Goal: Task Accomplishment & Management: Manage account settings

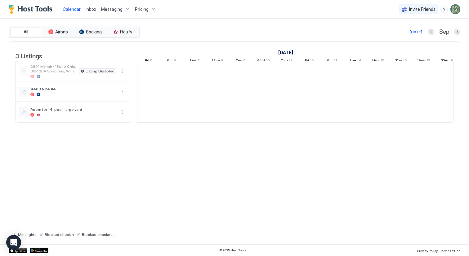
scroll to position [0, 344]
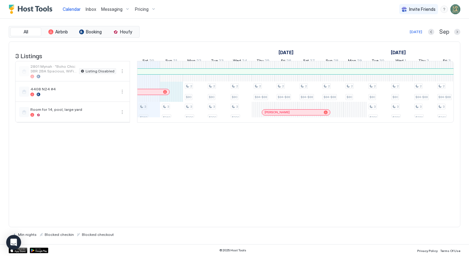
click at [173, 101] on div "3 $240 3 $240 2 $80 3 $220 2 $80 3 $220 2 $80 3 $220 2 $84-$88 2 $84-$88 2 $84-…" at bounding box center [412, 91] width 1239 height 61
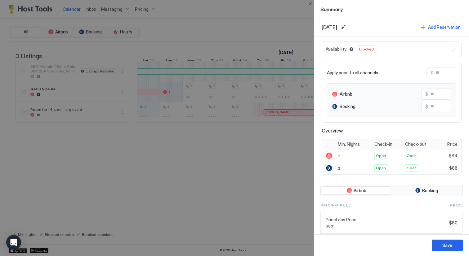
click at [258, 196] on div at bounding box center [234, 128] width 469 height 256
click at [200, 102] on div at bounding box center [234, 128] width 469 height 256
click at [332, 16] on div "Summary" at bounding box center [391, 9] width 155 height 18
click at [311, 2] on button "Close" at bounding box center [309, 3] width 7 height 7
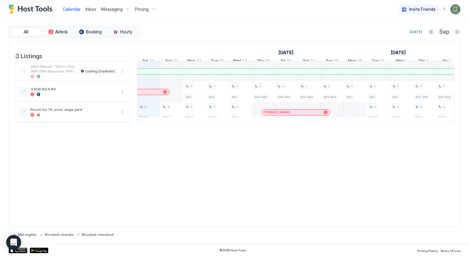
click at [178, 95] on div "3 $240 3 $240 2 $80 3 $220 2 $80 3 $220 2 $80 3 $220 2 $84-$88 2 $84-$88 2 $84-…" at bounding box center [412, 91] width 1239 height 61
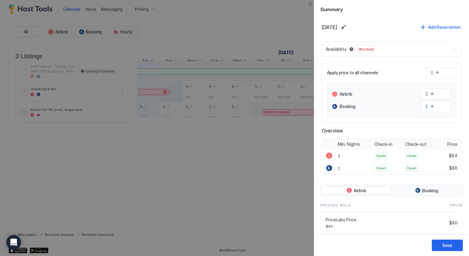
click at [167, 96] on div at bounding box center [234, 128] width 469 height 256
click at [307, 5] on button "Close" at bounding box center [309, 3] width 7 height 7
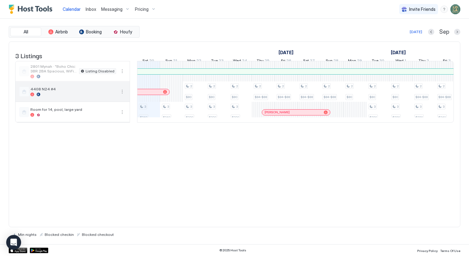
click at [122, 95] on button "More options" at bounding box center [121, 91] width 7 height 7
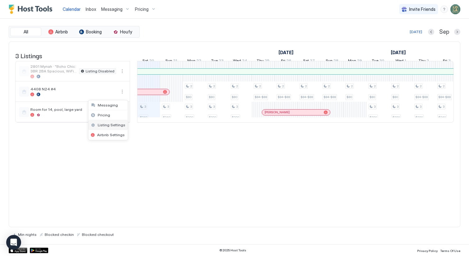
click at [111, 125] on span "Listing Settings" at bounding box center [112, 125] width 28 height 5
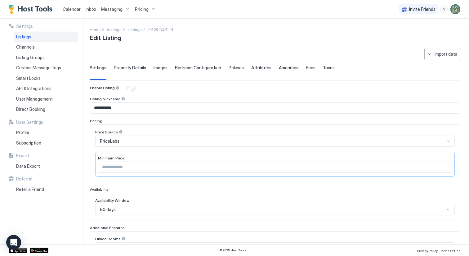
click at [118, 67] on span "Property Details" at bounding box center [130, 68] width 32 height 6
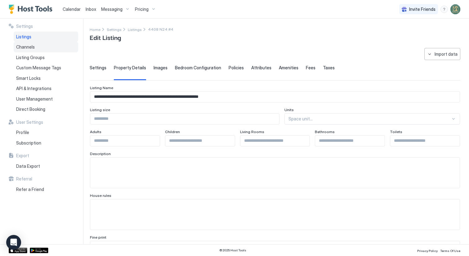
click at [31, 48] on span "Channels" at bounding box center [25, 47] width 19 height 6
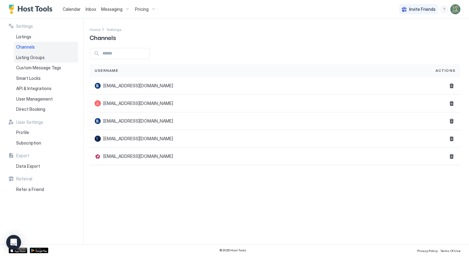
click at [32, 53] on div "Listing Groups" at bounding box center [46, 57] width 64 height 11
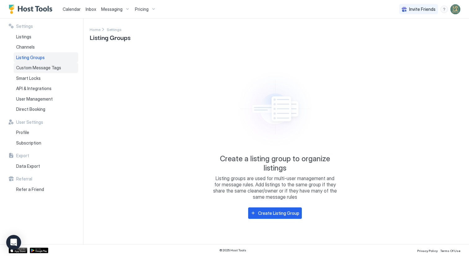
click at [33, 68] on span "Custom Message Tags" at bounding box center [38, 68] width 45 height 6
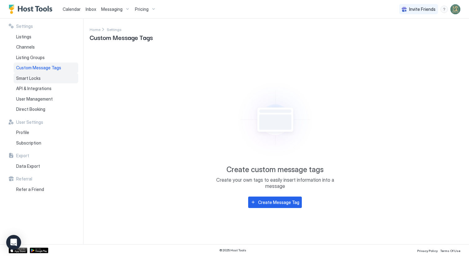
click at [33, 78] on span "Smart Locks" at bounding box center [28, 79] width 24 height 6
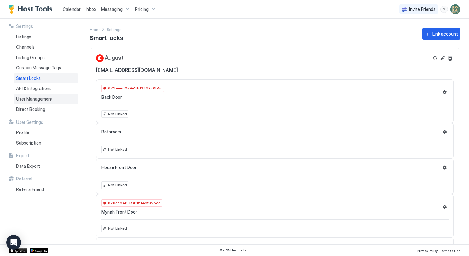
click at [40, 100] on span "User Management" at bounding box center [34, 99] width 37 height 6
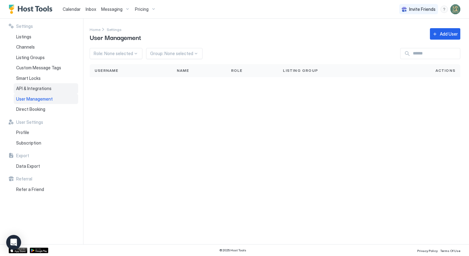
click at [41, 88] on span "API & Integrations" at bounding box center [33, 89] width 35 height 6
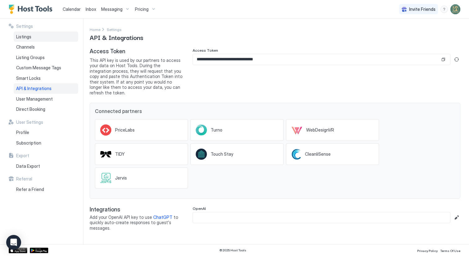
click at [31, 36] on div "Listings" at bounding box center [46, 37] width 64 height 11
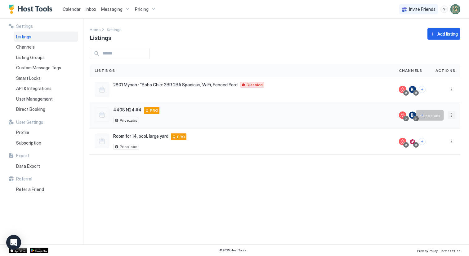
click at [452, 116] on button "More options" at bounding box center [451, 115] width 7 height 7
click at [367, 174] on div at bounding box center [234, 128] width 469 height 256
click at [272, 117] on div "4408 N24 #4 [STREET_ADDRESS] PRO PriceLabs" at bounding box center [242, 115] width 294 height 16
click at [270, 116] on div "4408 N24 #4 [STREET_ADDRESS] PRO PriceLabs" at bounding box center [242, 115] width 294 height 16
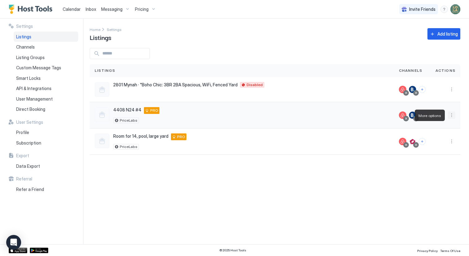
click at [453, 116] on button "More options" at bounding box center [451, 115] width 7 height 7
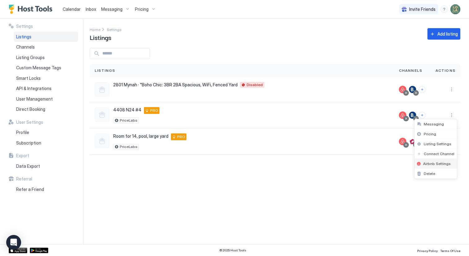
click at [428, 164] on span "Airbnb Settings" at bounding box center [437, 164] width 28 height 5
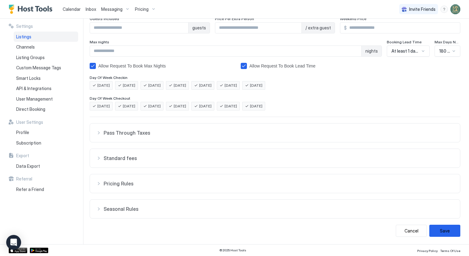
scroll to position [89, 0]
click at [98, 208] on div "Seasonal Rules" at bounding box center [274, 209] width 357 height 6
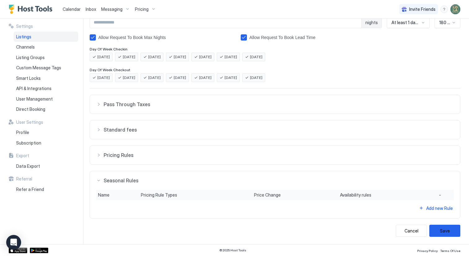
scroll to position [118, 0]
click at [96, 154] on div "Pricing Rules" at bounding box center [274, 155] width 357 height 6
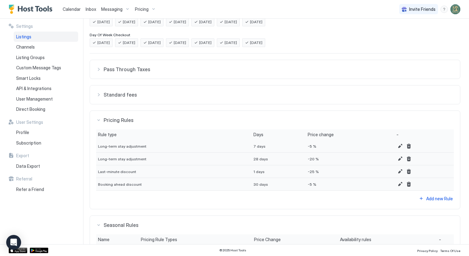
scroll to position [140, 0]
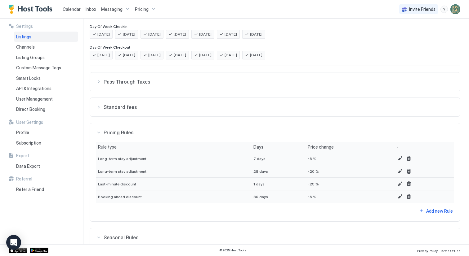
click at [100, 106] on div "Standard fees" at bounding box center [274, 107] width 357 height 6
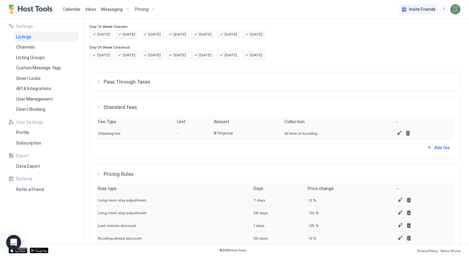
scroll to position [121, 0]
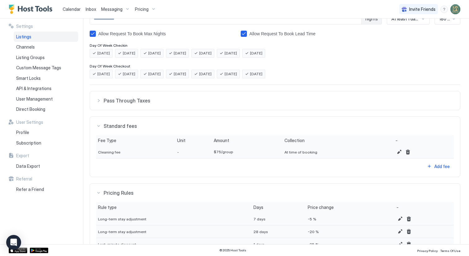
click at [99, 95] on button "Pass Through Taxes" at bounding box center [275, 100] width 370 height 19
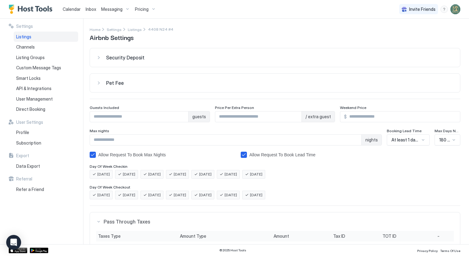
scroll to position [0, 0]
click at [110, 25] on div "Settings Home Settings Listings 4408 N24 #4 Airbnb Settings Security Deposit $ …" at bounding box center [279, 132] width 379 height 226
click at [110, 28] on span "Settings" at bounding box center [114, 29] width 15 height 5
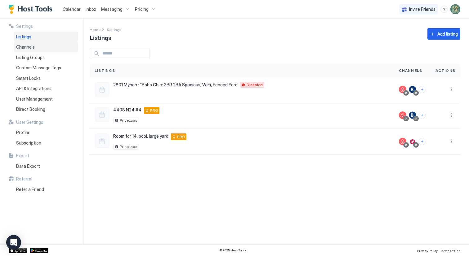
click at [26, 45] on span "Channels" at bounding box center [25, 47] width 19 height 6
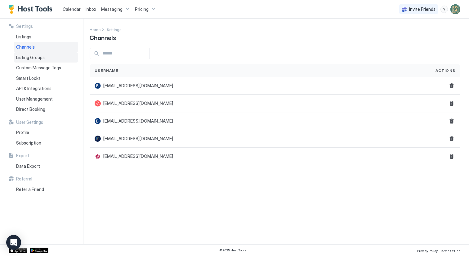
click at [26, 52] on div "Listing Groups" at bounding box center [46, 57] width 64 height 11
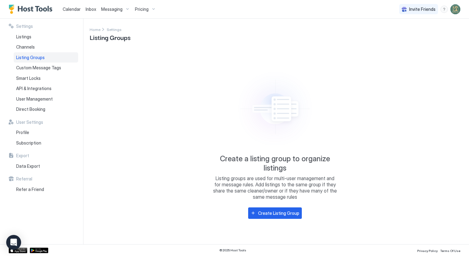
click at [26, 62] on div "Listing Groups" at bounding box center [46, 57] width 64 height 11
click at [26, 70] on div "Custom Message Tags" at bounding box center [46, 68] width 64 height 11
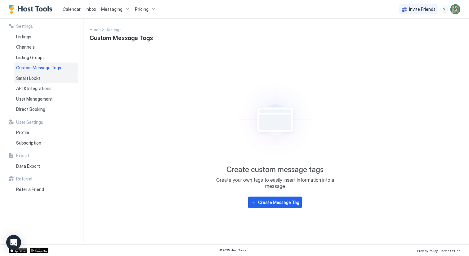
click at [27, 80] on div "Smart Locks" at bounding box center [46, 78] width 64 height 11
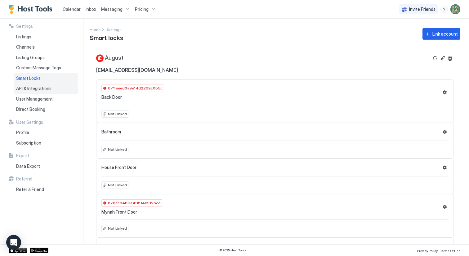
click at [27, 89] on span "API & Integrations" at bounding box center [33, 89] width 35 height 6
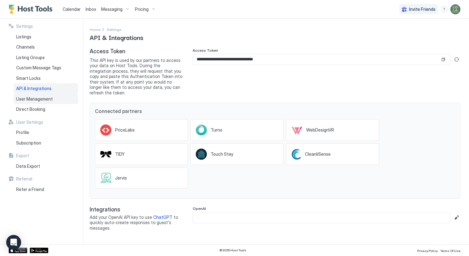
click at [27, 98] on span "User Management" at bounding box center [34, 99] width 37 height 6
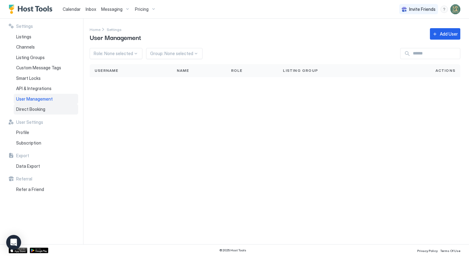
click at [27, 108] on span "Direct Booking" at bounding box center [30, 110] width 29 height 6
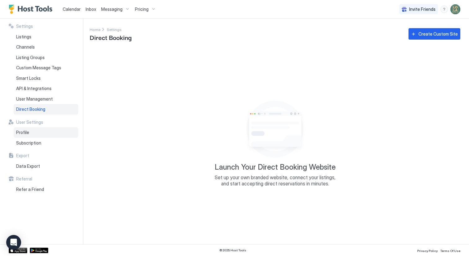
click at [25, 132] on span "Profile" at bounding box center [22, 133] width 13 height 6
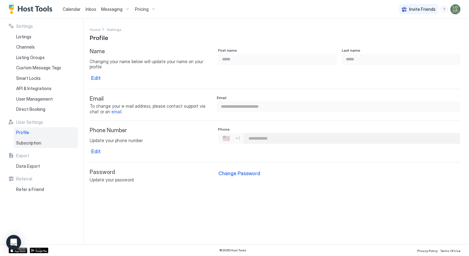
click at [27, 144] on div "Subscription" at bounding box center [46, 143] width 64 height 11
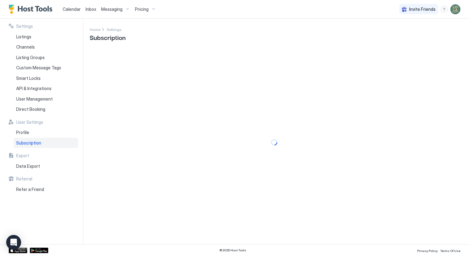
click at [73, 8] on span "Calendar" at bounding box center [72, 9] width 18 height 5
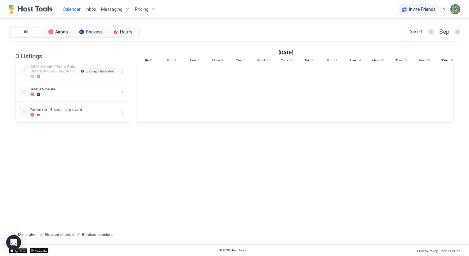
scroll to position [0, 344]
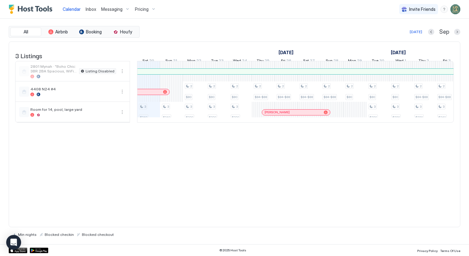
click at [163, 95] on div at bounding box center [162, 92] width 5 height 5
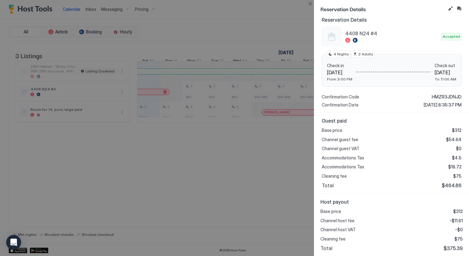
scroll to position [55, 0]
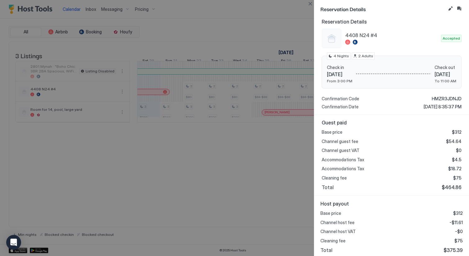
click at [208, 185] on div at bounding box center [234, 128] width 469 height 256
click at [176, 105] on div at bounding box center [234, 128] width 469 height 256
click at [311, 3] on button "Close" at bounding box center [309, 3] width 7 height 7
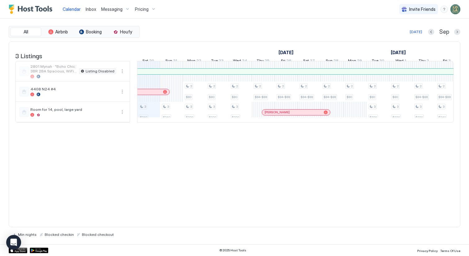
click at [175, 100] on div "3 $240 3 $240 2 $80 3 $220 2 $80 3 $220 2 $80 3 $220 2 $84-$88 2 $84-$88 2 $84-…" at bounding box center [412, 91] width 1239 height 61
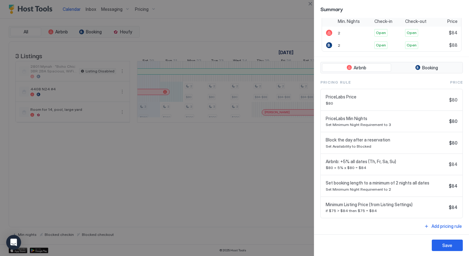
scroll to position [123, 0]
click at [369, 144] on span "Set Availability to Blocked" at bounding box center [386, 146] width 121 height 5
click at [391, 140] on span "Block the day after a reservation" at bounding box center [386, 141] width 121 height 6
click at [420, 145] on span "Set Availability to Blocked" at bounding box center [386, 146] width 121 height 5
click at [455, 142] on span "$80" at bounding box center [453, 144] width 8 height 6
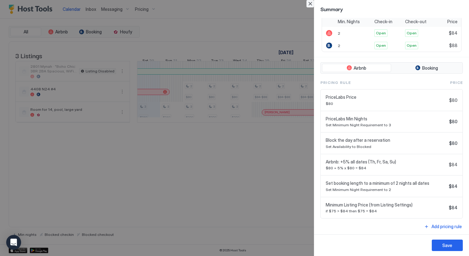
click at [309, 3] on button "Close" at bounding box center [309, 3] width 7 height 7
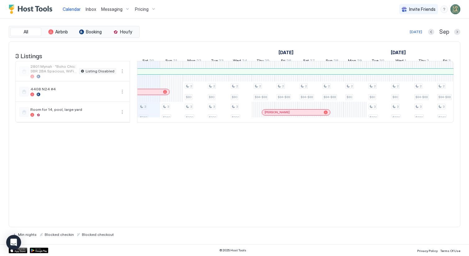
click at [144, 8] on span "Pricing" at bounding box center [142, 10] width 14 height 6
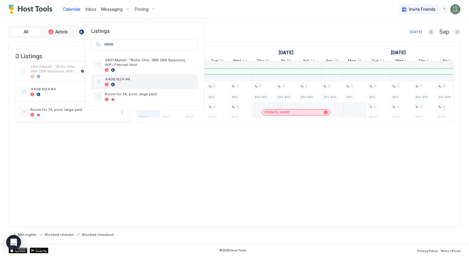
click at [129, 82] on span "4408 N24 #4" at bounding box center [150, 79] width 91 height 5
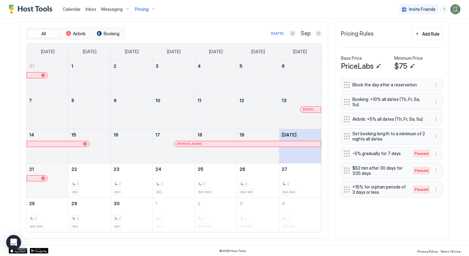
scroll to position [186, 0]
click at [55, 192] on div "September 21, 2025" at bounding box center [48, 181] width 42 height 34
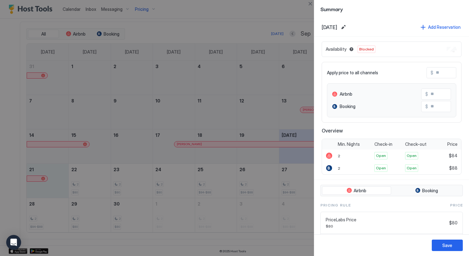
scroll to position [0, 0]
click at [311, 2] on button "Close" at bounding box center [309, 3] width 7 height 7
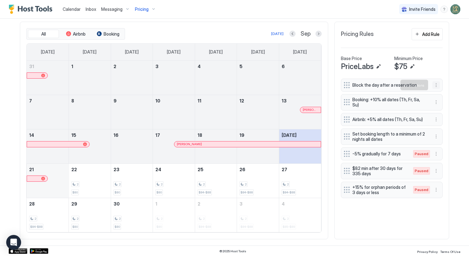
click at [436, 84] on button "More options" at bounding box center [435, 85] width 7 height 7
click at [442, 104] on span "Pause" at bounding box center [447, 103] width 11 height 5
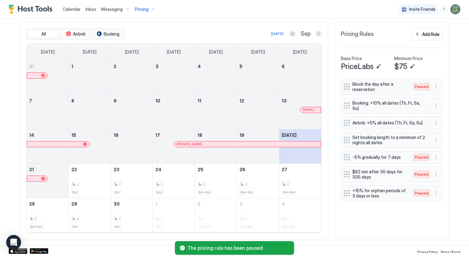
click at [41, 193] on div "September 21, 2025" at bounding box center [48, 181] width 42 height 34
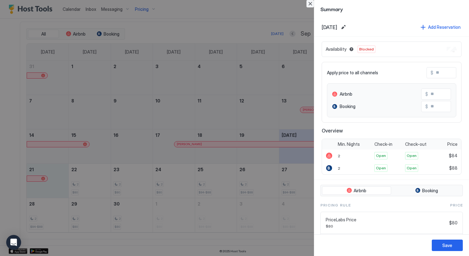
click at [309, 3] on button "Close" at bounding box center [309, 3] width 7 height 7
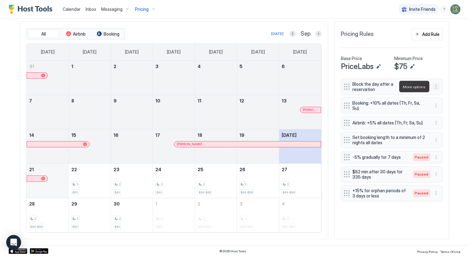
click at [434, 86] on button "More options" at bounding box center [435, 86] width 7 height 7
click at [434, 75] on div at bounding box center [234, 128] width 469 height 256
